Goal: Navigation & Orientation: Find specific page/section

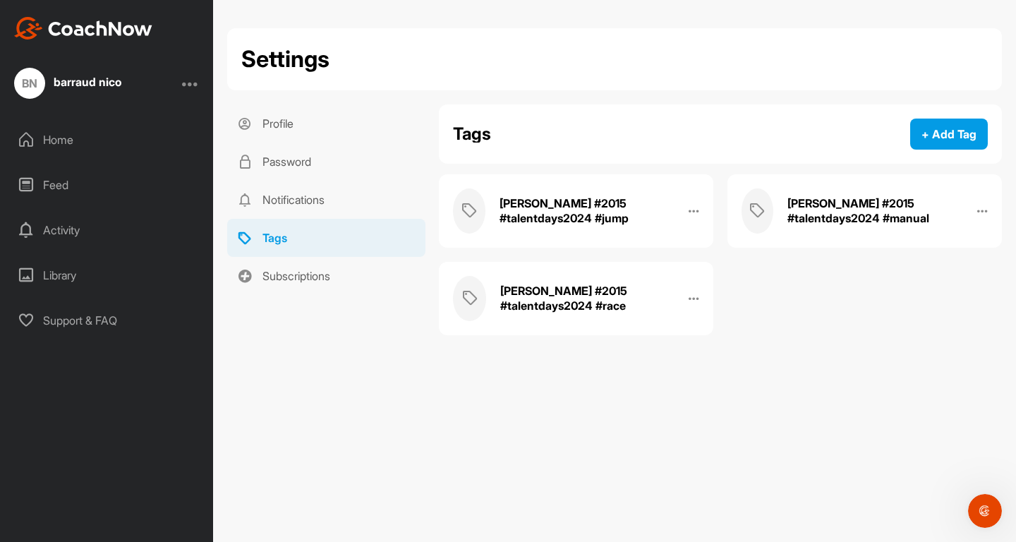
click at [79, 138] on div "Home" at bounding box center [107, 139] width 199 height 35
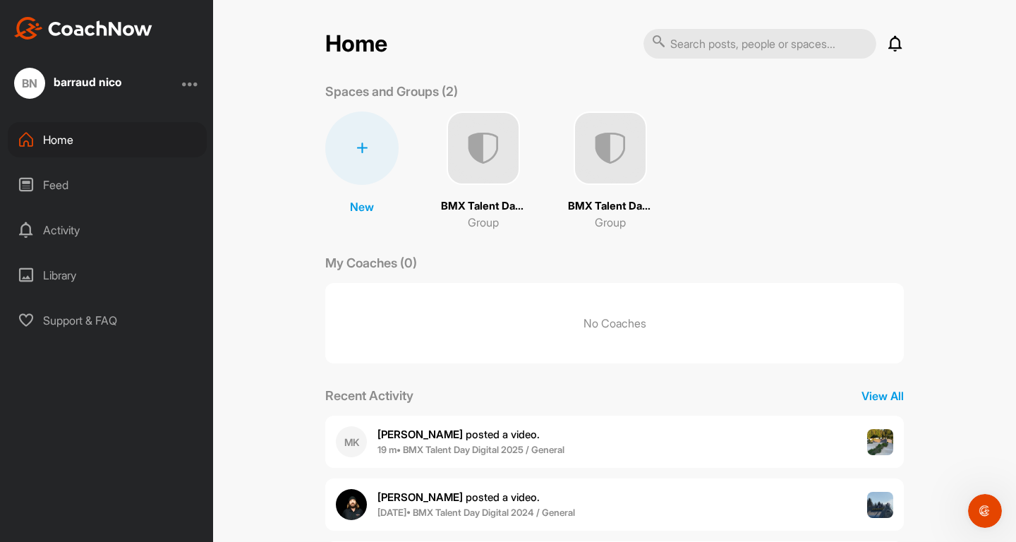
click at [476, 205] on p "BMX Talent Day Digital 2024" at bounding box center [483, 206] width 85 height 16
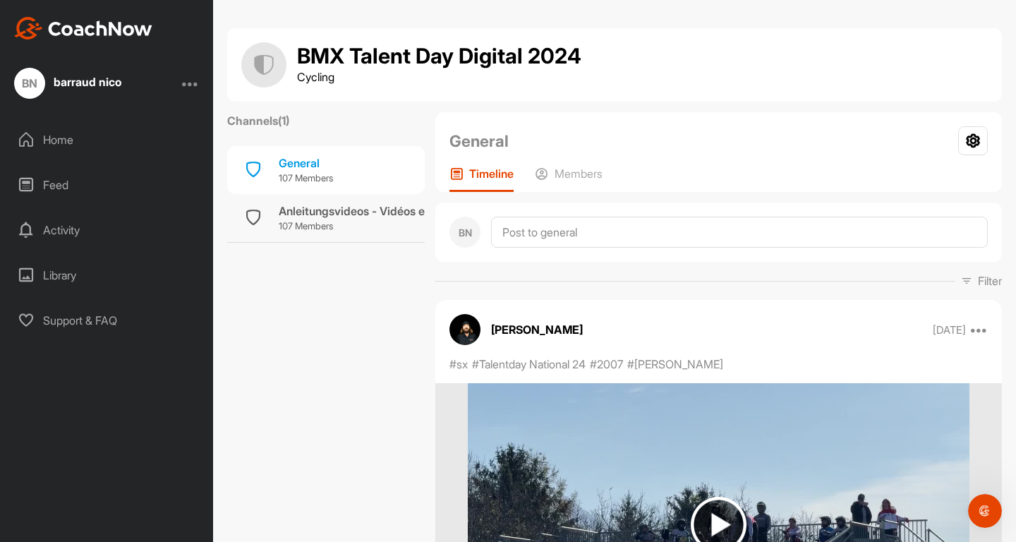
click at [190, 83] on div at bounding box center [190, 83] width 17 height 17
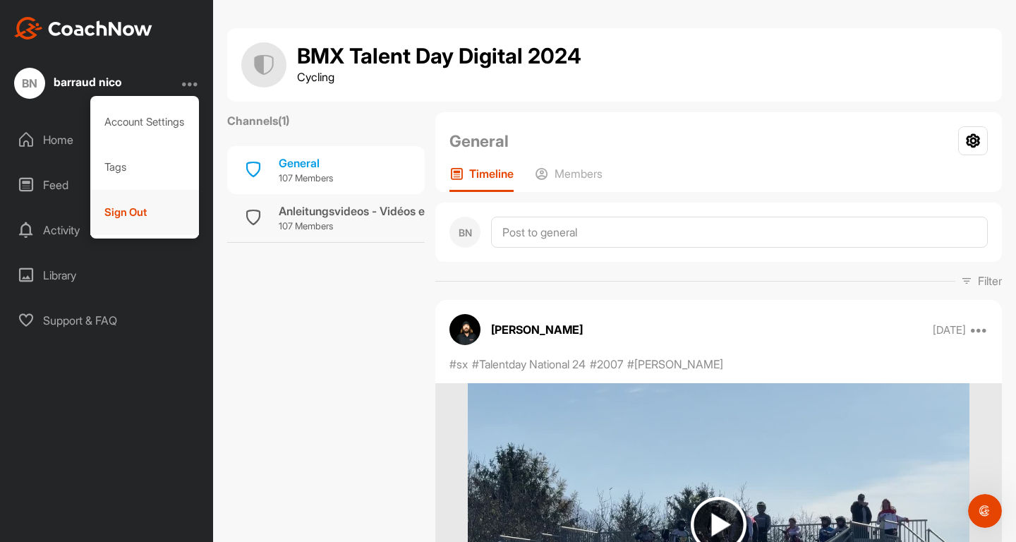
click at [125, 208] on div "Sign Out" at bounding box center [144, 212] width 109 height 45
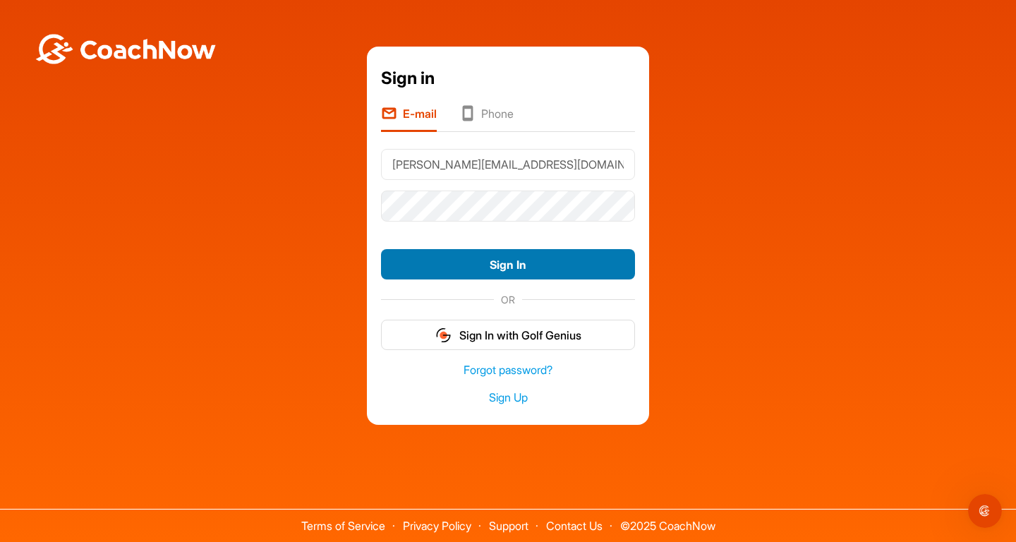
type input "[PERSON_NAME][EMAIL_ADDRESS][DOMAIN_NAME]"
drag, startPoint x: 541, startPoint y: 263, endPoint x: 532, endPoint y: 246, distance: 18.9
click at [532, 246] on div "Sign In" at bounding box center [508, 265] width 254 height 42
click at [532, 258] on button "Sign In" at bounding box center [508, 264] width 254 height 30
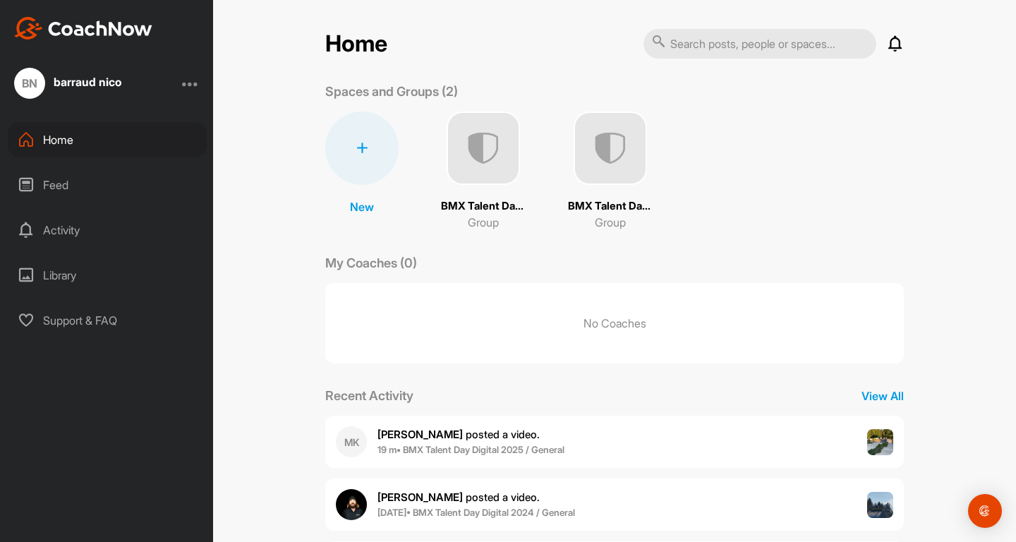
click at [618, 163] on img at bounding box center [610, 148] width 73 height 73
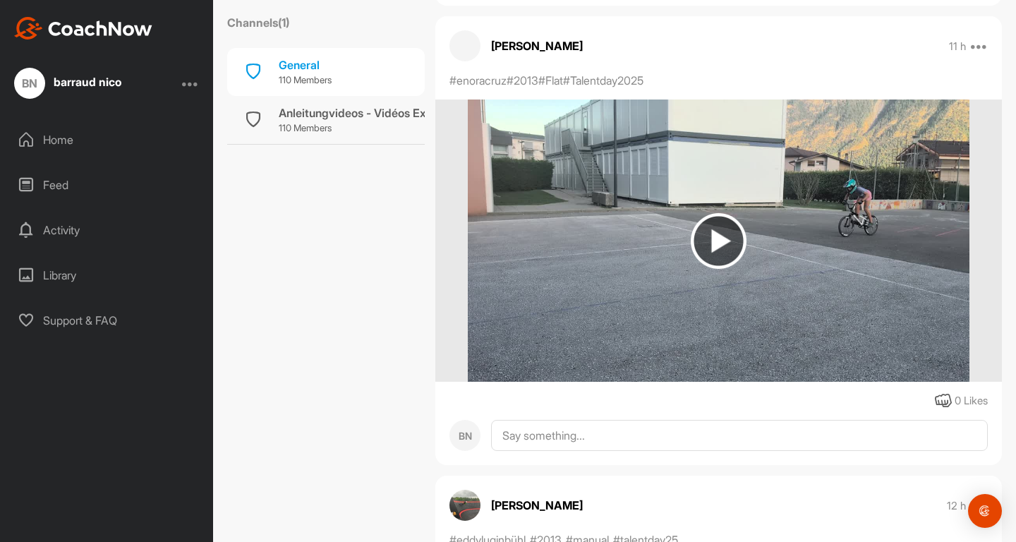
scroll to position [14596, 0]
click at [369, 116] on div "Anleitungvideos - Vidéos Explicatives" at bounding box center [378, 112] width 198 height 17
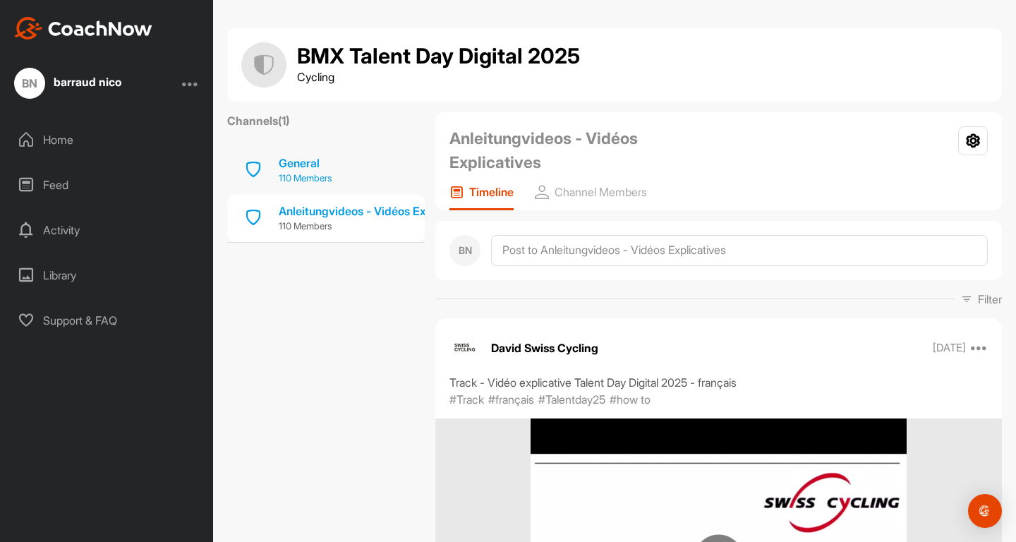
click at [303, 169] on div "General" at bounding box center [305, 163] width 53 height 17
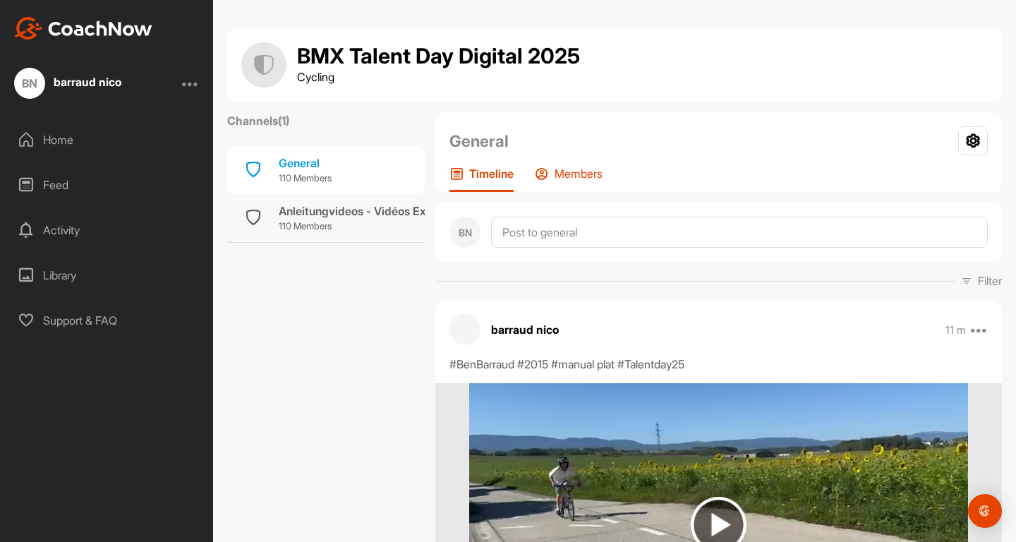
click at [570, 176] on p "Members" at bounding box center [579, 174] width 48 height 14
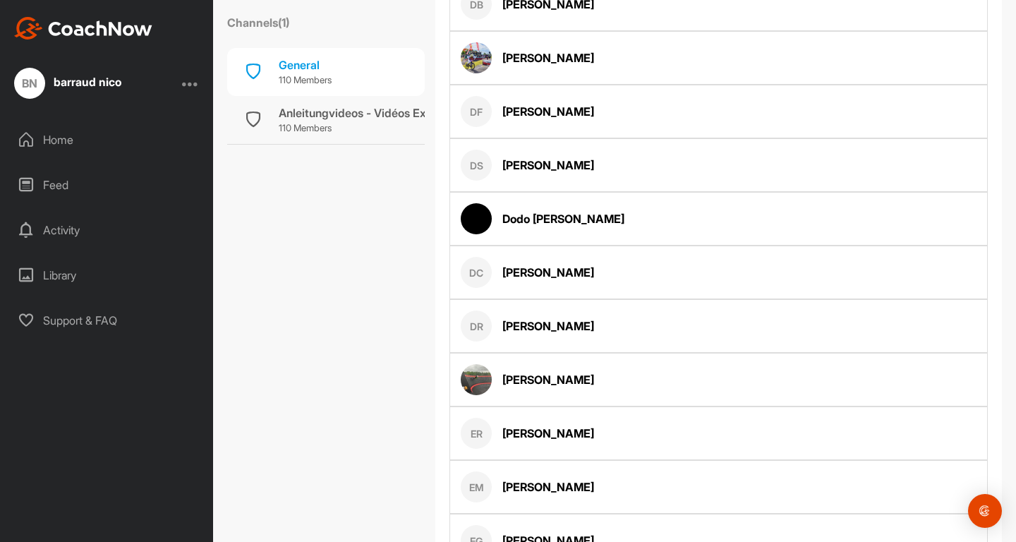
scroll to position [1698, 0]
click at [483, 322] on div "DR" at bounding box center [476, 326] width 31 height 31
click at [525, 326] on div "Ducrot Rafael" at bounding box center [549, 326] width 92 height 17
click at [304, 64] on div "General" at bounding box center [305, 64] width 53 height 17
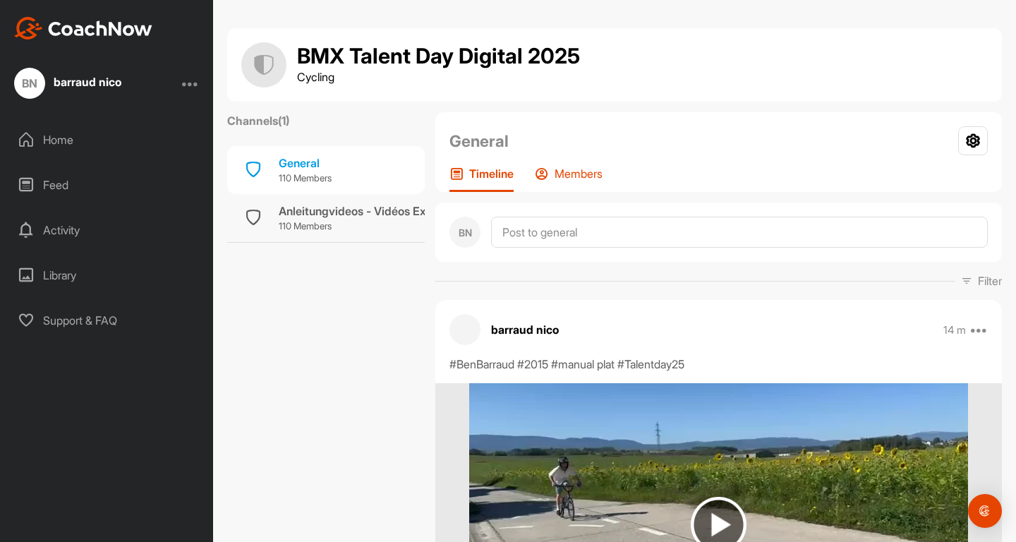
click at [579, 169] on p "Members" at bounding box center [579, 174] width 48 height 14
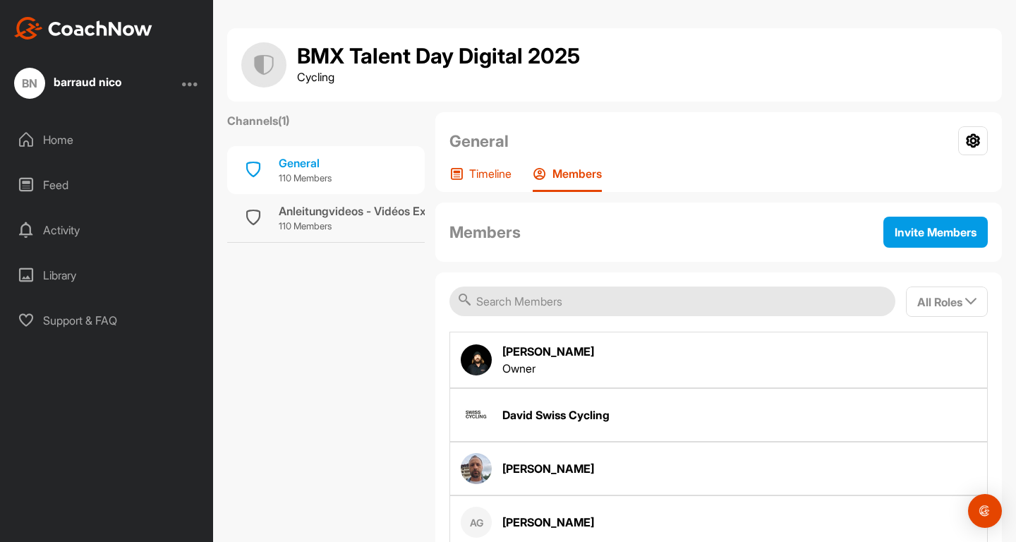
click at [486, 178] on p "Timeline" at bounding box center [490, 174] width 42 height 14
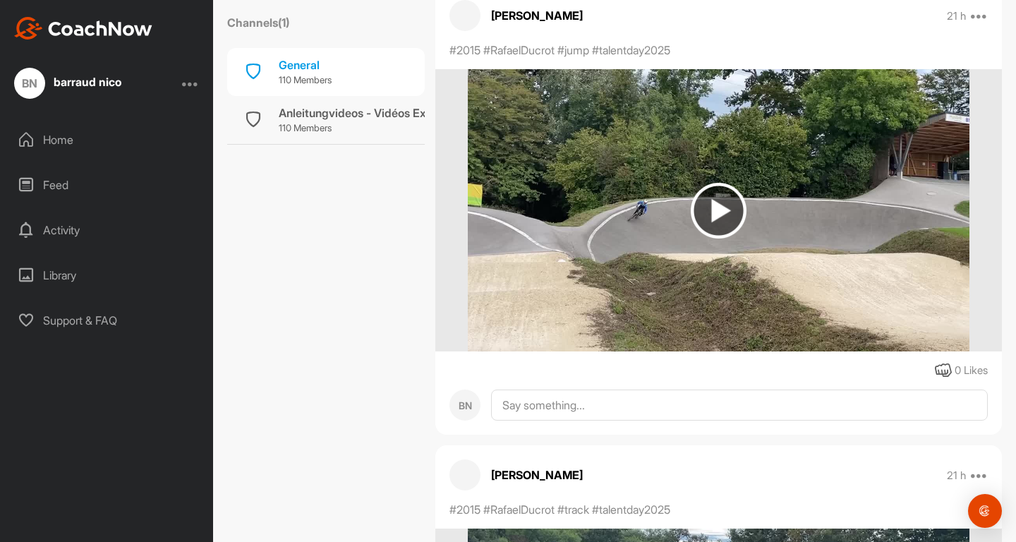
scroll to position [93746, 0]
click at [716, 204] on img at bounding box center [719, 211] width 56 height 56
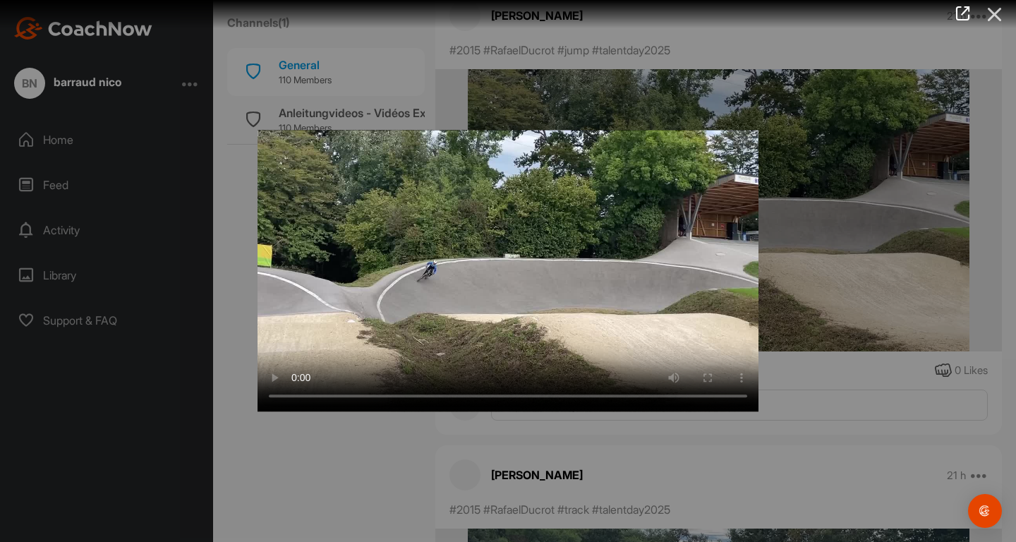
click at [1000, 14] on icon at bounding box center [995, 14] width 32 height 26
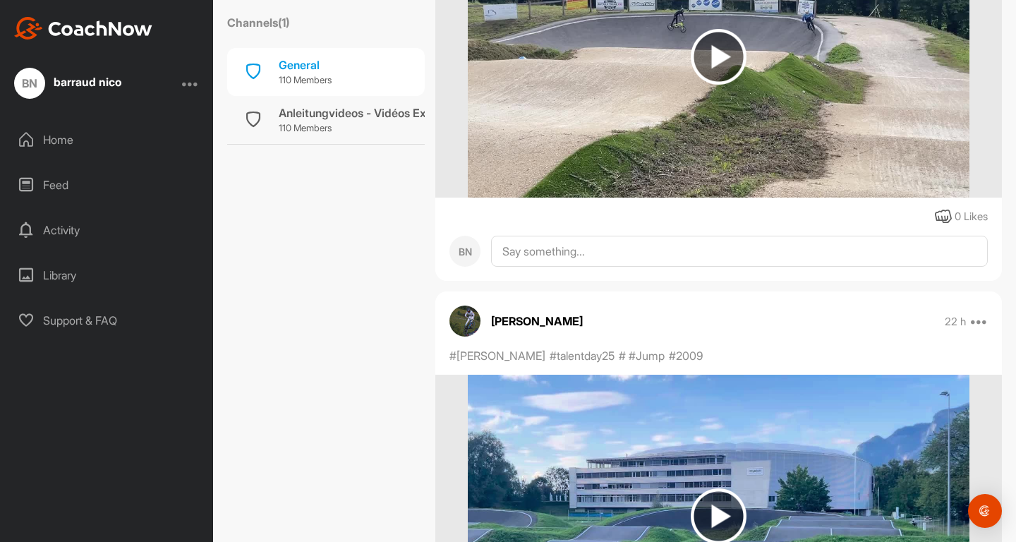
scroll to position [94821, 0]
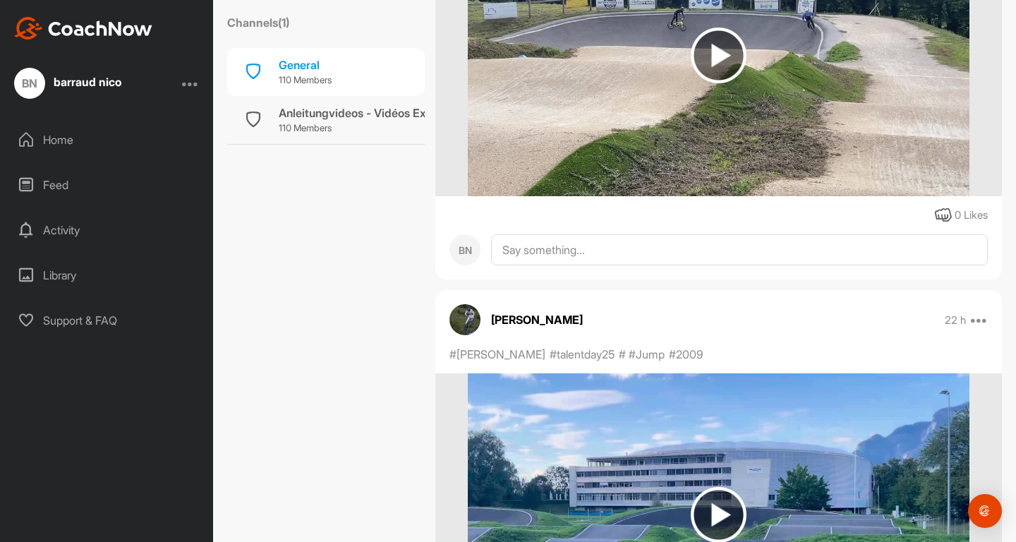
click at [31, 85] on div "BN" at bounding box center [29, 83] width 31 height 31
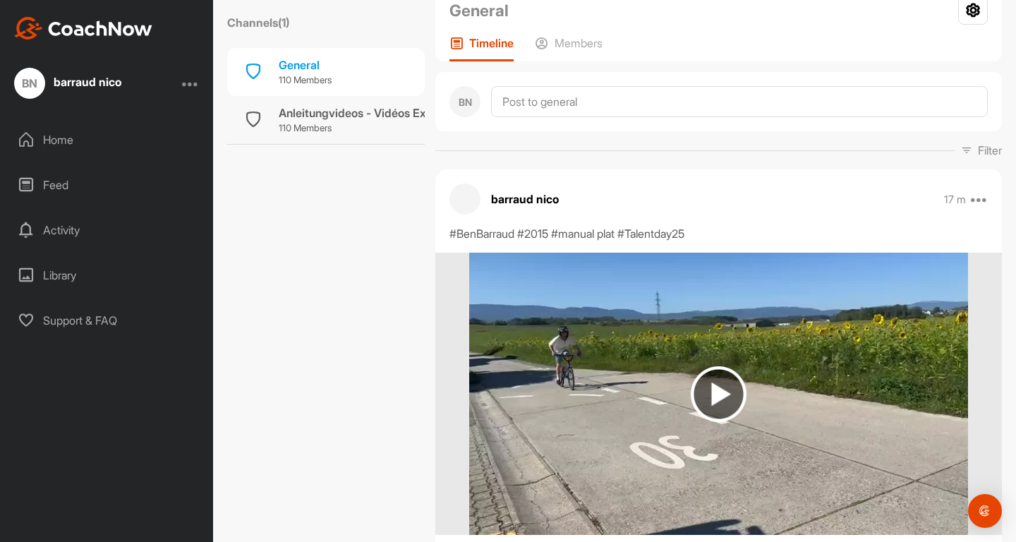
scroll to position [0, 0]
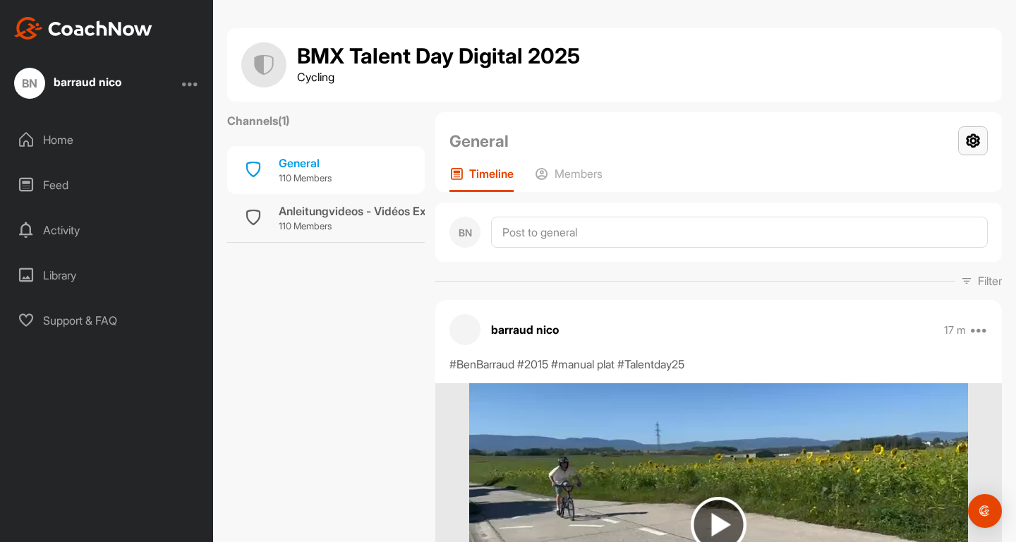
click at [974, 144] on icon at bounding box center [974, 140] width 30 height 29
click at [740, 68] on div "BMX Talent Day Digital 2025 Cycling" at bounding box center [614, 64] width 747 height 45
click at [196, 85] on div at bounding box center [190, 83] width 17 height 17
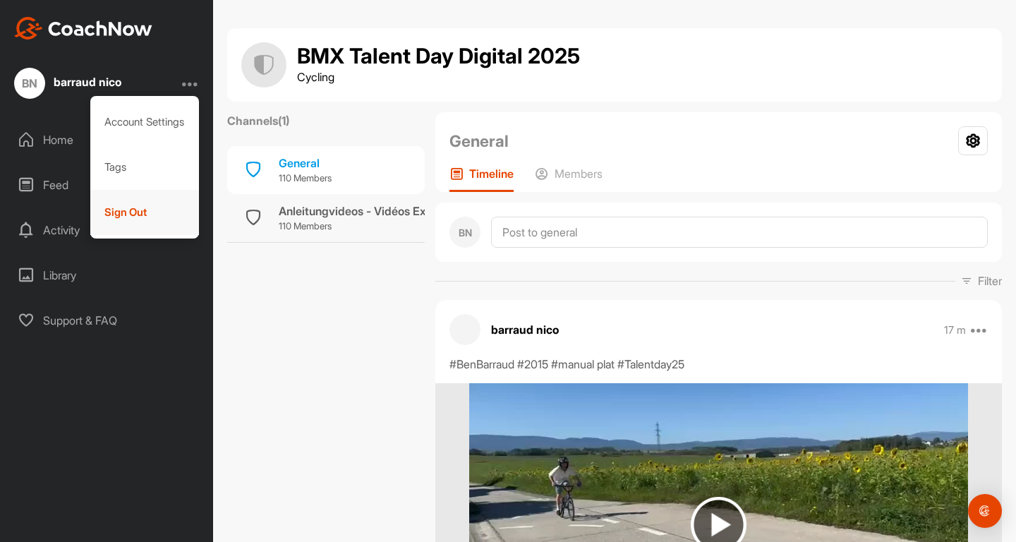
click at [122, 216] on div "Sign Out" at bounding box center [144, 212] width 109 height 45
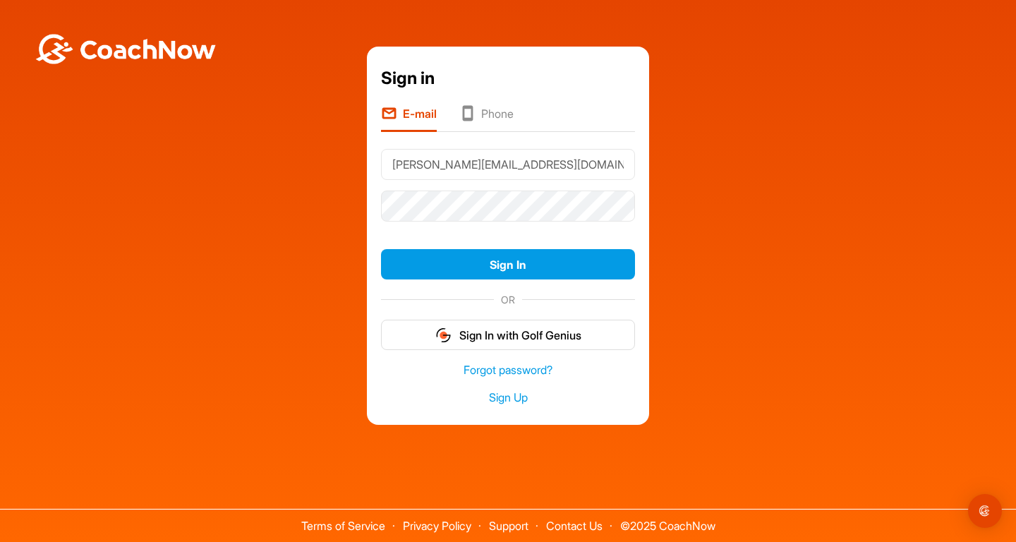
type input "[PERSON_NAME][EMAIL_ADDRESS][DOMAIN_NAME]"
